Goal: Task Accomplishment & Management: Manage account settings

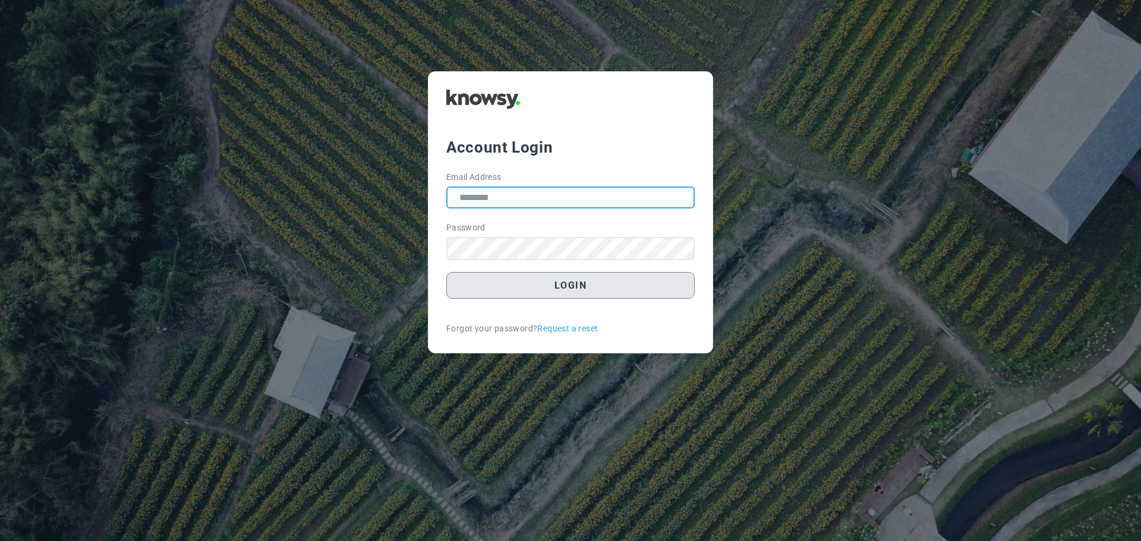
type input "**********"
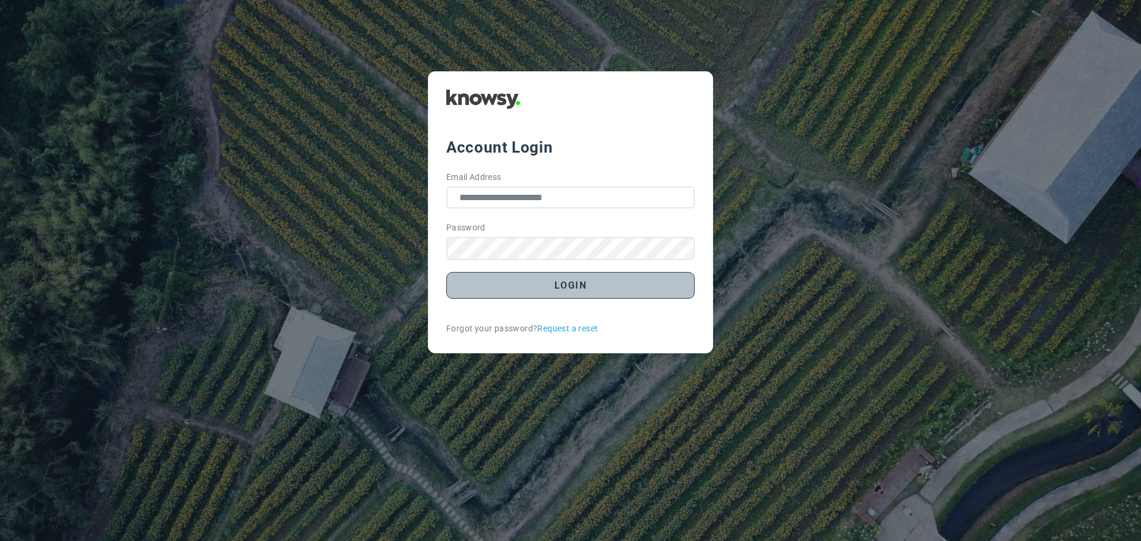
click at [562, 286] on button "Login" at bounding box center [570, 285] width 248 height 27
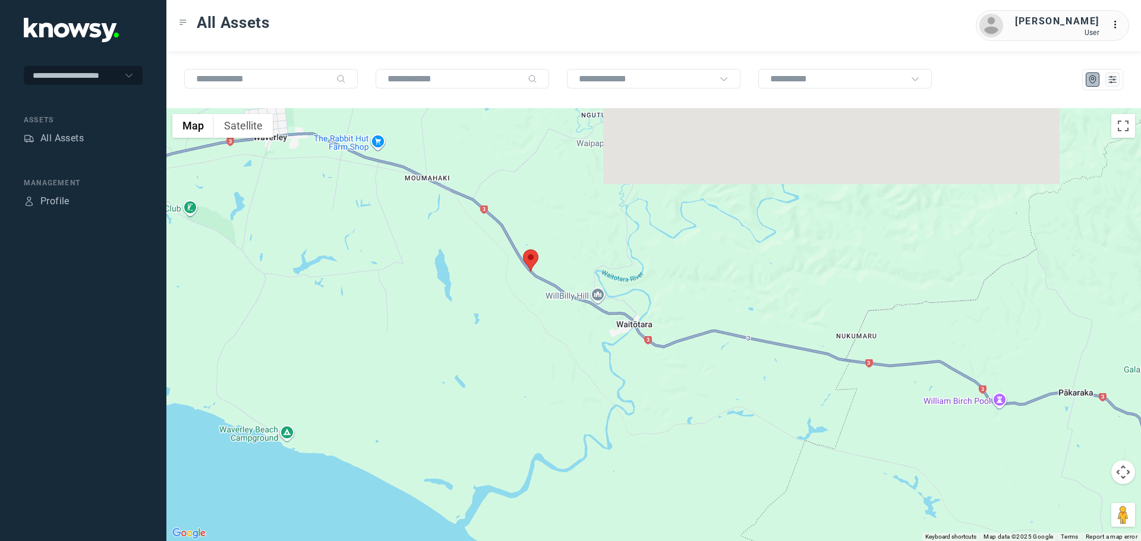
drag, startPoint x: 537, startPoint y: 184, endPoint x: 535, endPoint y: 298, distance: 114.7
click at [535, 298] on div at bounding box center [653, 324] width 974 height 433
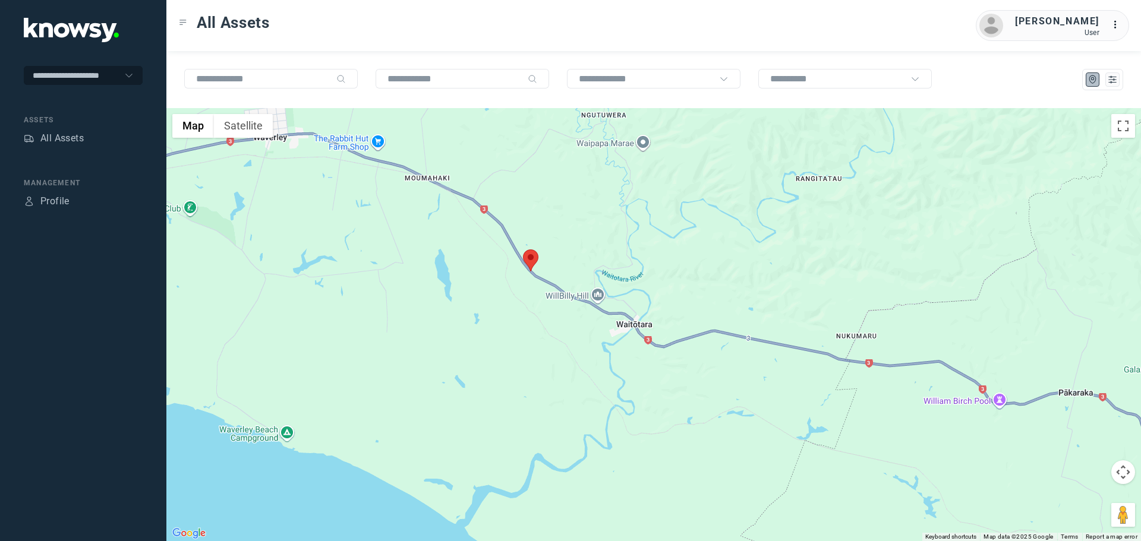
click at [523, 250] on area at bounding box center [523, 250] width 0 height 0
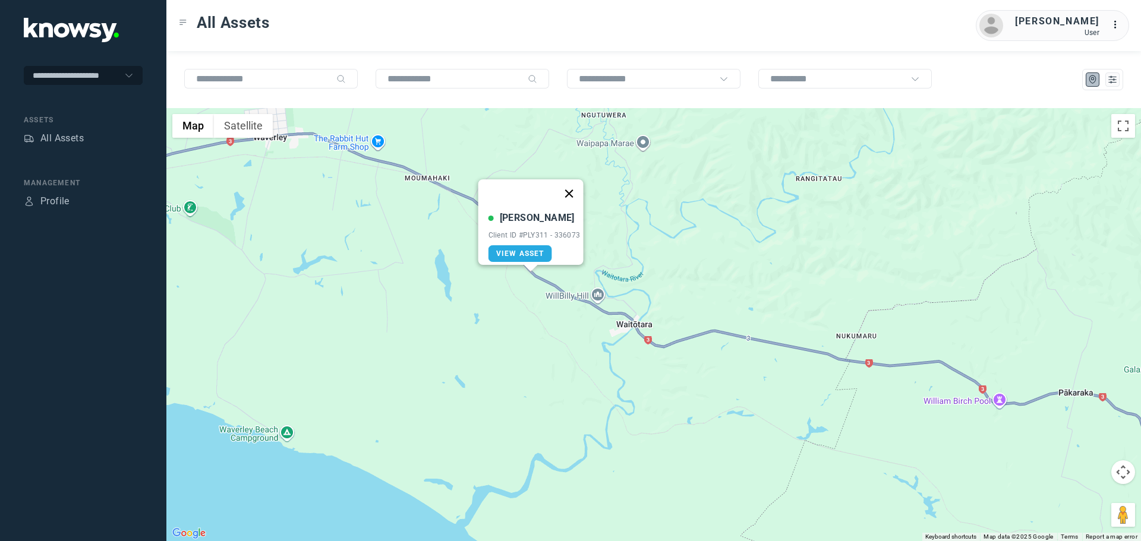
click at [570, 186] on button "Close" at bounding box center [568, 193] width 29 height 29
